Goal: Complete application form

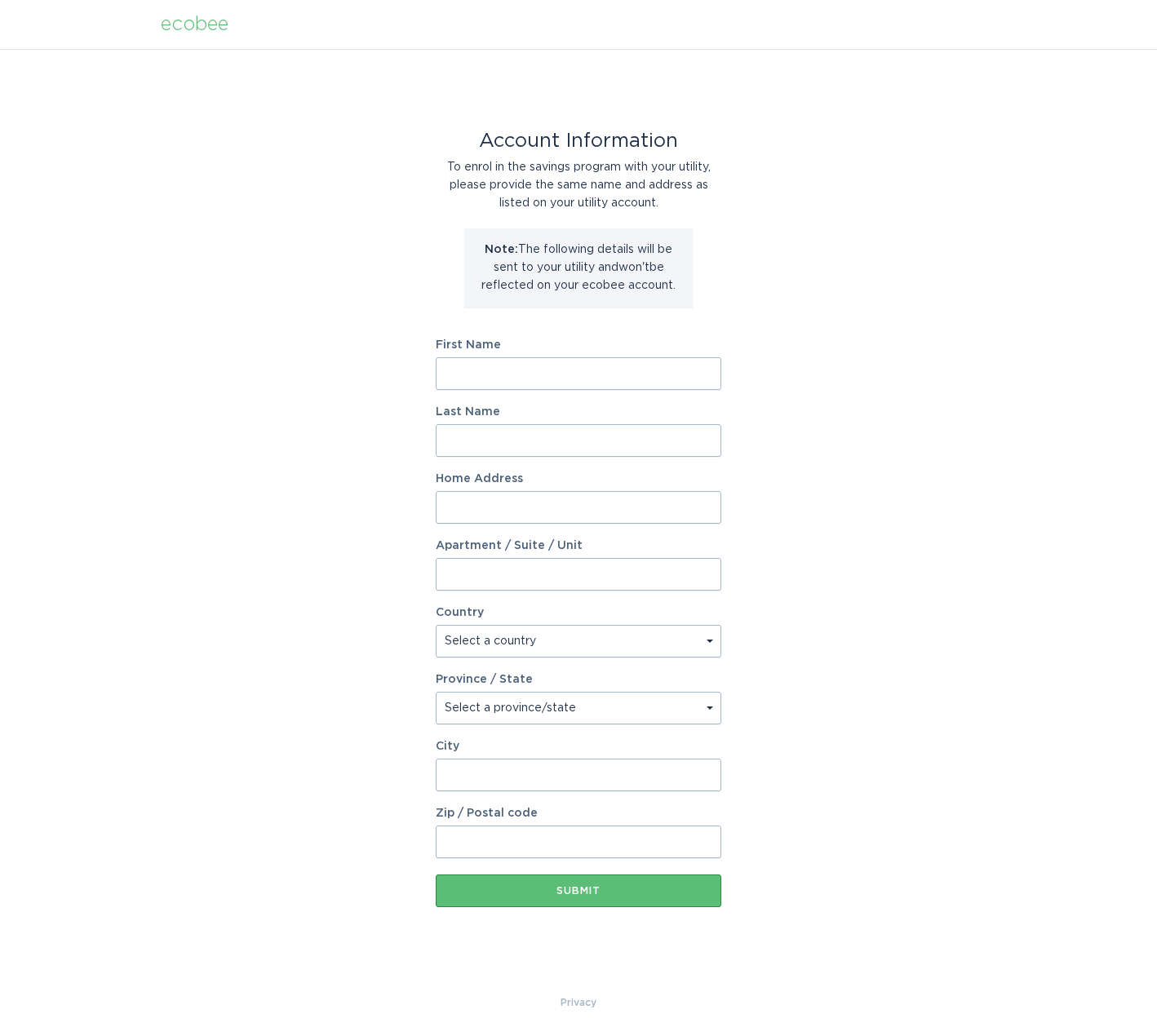
click at [518, 372] on input "First Name" at bounding box center [578, 374] width 285 height 33
type input "[PERSON_NAME]"
type input "Vicens"
type input "[STREET_ADDRESS]"
click at [584, 646] on select "Select a country [GEOGRAPHIC_DATA] [GEOGRAPHIC_DATA]" at bounding box center [578, 641] width 285 height 33
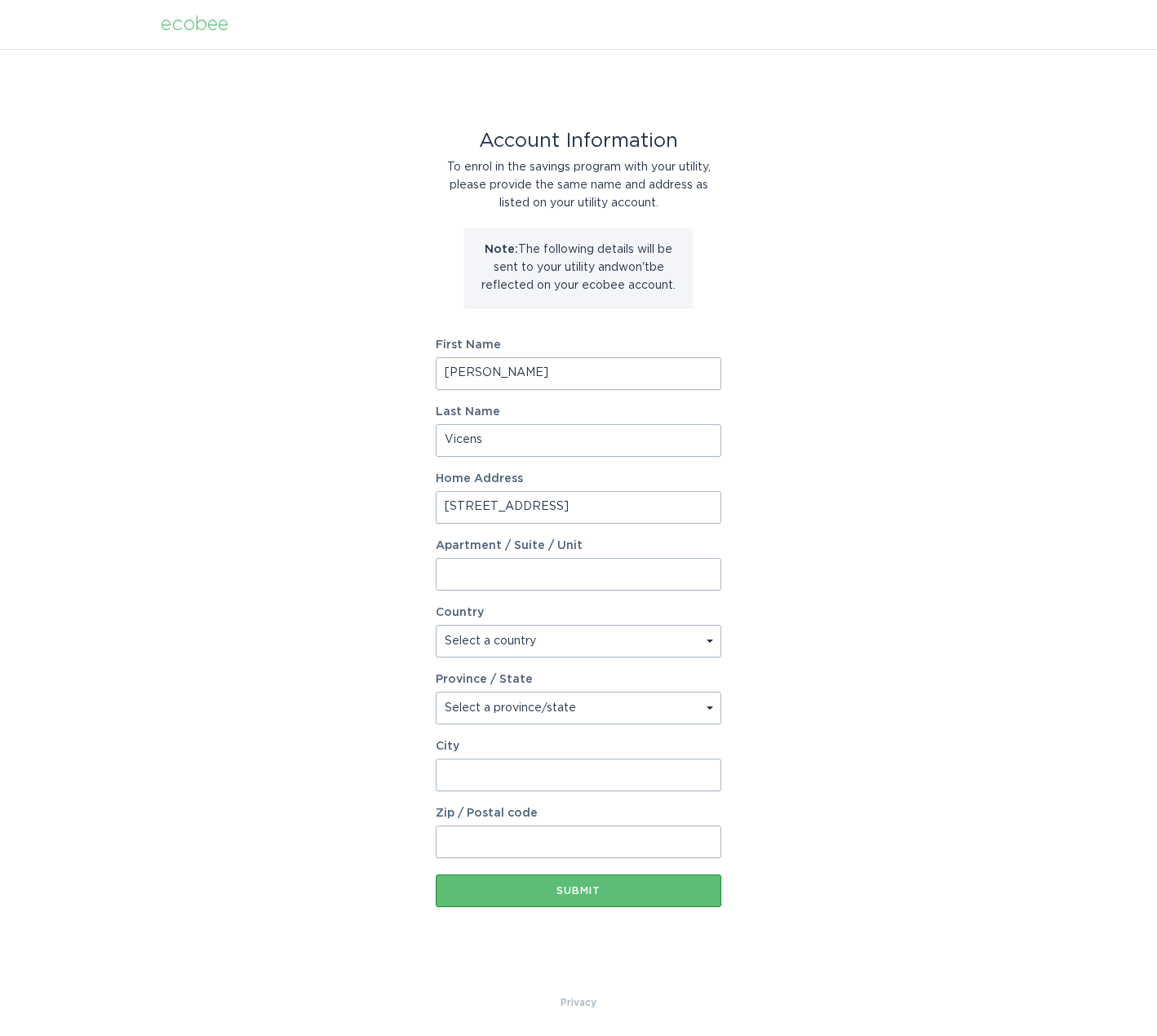
select select "US"
click at [436, 625] on select "Select a country [GEOGRAPHIC_DATA] [GEOGRAPHIC_DATA]" at bounding box center [578, 641] width 285 height 33
click at [563, 708] on select "Select a province/state [US_STATE] [US_STATE] [US_STATE] [US_STATE] [US_STATE] …" at bounding box center [578, 708] width 285 height 33
select select "AZ"
click at [436, 692] on select "Select a province/state [US_STATE] [US_STATE] [US_STATE] [US_STATE] [US_STATE] …" at bounding box center [578, 708] width 285 height 33
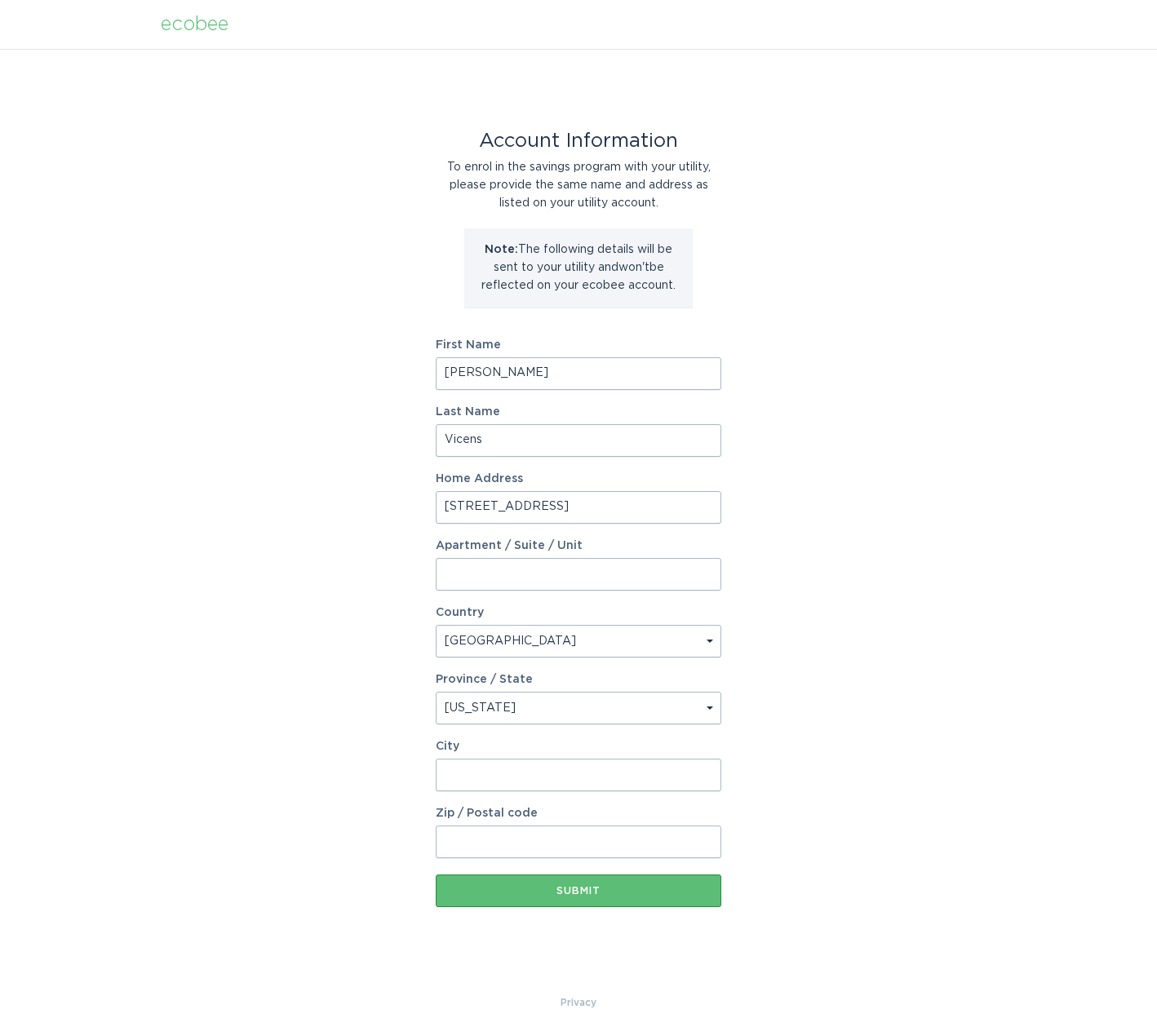
click at [534, 760] on input "City" at bounding box center [578, 775] width 285 height 33
type input "Surprise"
type input "85388"
